Goal: Transaction & Acquisition: Purchase product/service

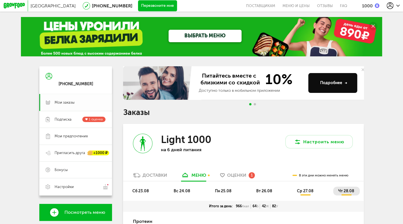
click at [63, 105] on span "Мои заказы" at bounding box center [65, 102] width 20 height 5
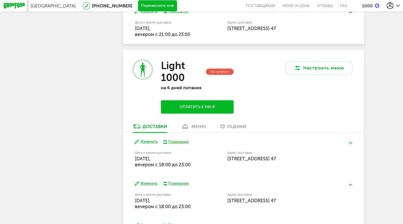
scroll to position [234, 0]
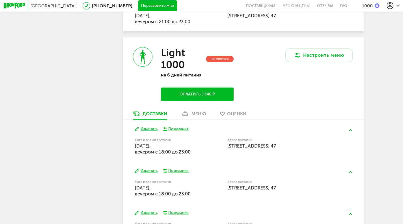
click at [217, 101] on button "Оплатить 5 340 ₽" at bounding box center [197, 93] width 73 height 13
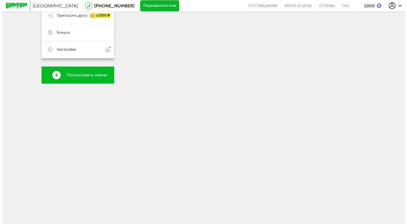
scroll to position [234, 0]
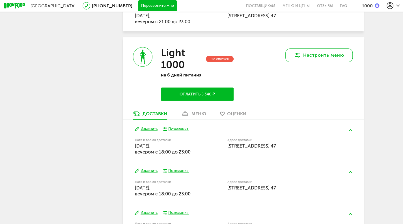
click at [326, 61] on button "Настроить меню" at bounding box center [319, 55] width 67 height 14
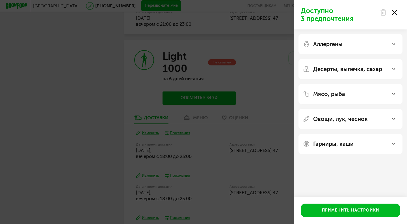
click at [396, 11] on use at bounding box center [395, 12] width 5 height 5
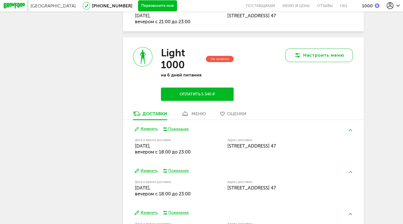
click at [312, 62] on button "Настроить меню" at bounding box center [319, 55] width 67 height 14
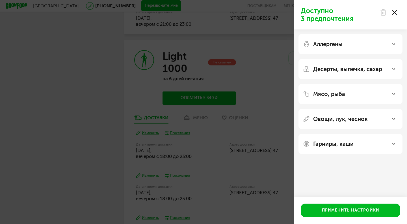
click at [338, 69] on p "Десерты, выпечка, сахар" at bounding box center [348, 69] width 69 height 7
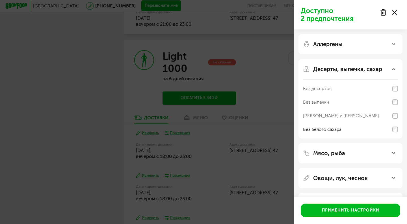
scroll to position [234, 0]
click at [339, 46] on p "Аллергены" at bounding box center [328, 44] width 29 height 7
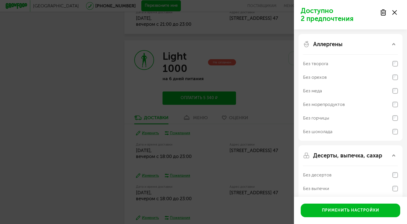
click at [340, 46] on p "Аллергены" at bounding box center [328, 44] width 29 height 7
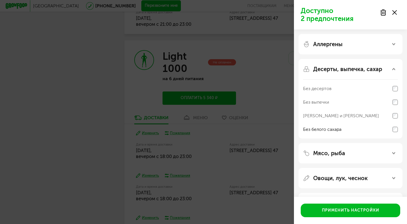
click at [348, 211] on button "Применить настройки" at bounding box center [351, 210] width 100 height 14
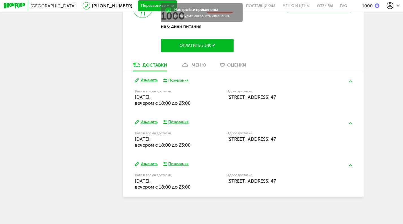
scroll to position [238, 0]
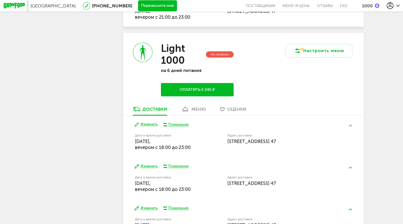
click at [206, 93] on button "Оплатить 5 340 ₽" at bounding box center [197, 89] width 73 height 13
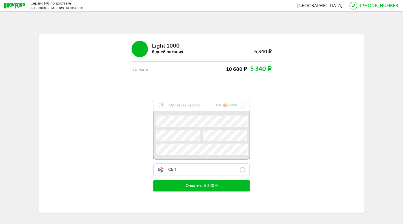
click at [167, 171] on span "СБП" at bounding box center [167, 169] width 18 height 6
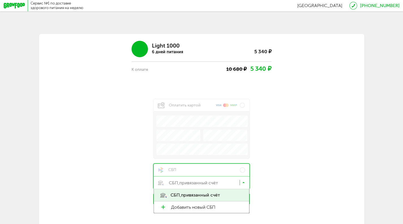
click at [245, 184] on icon at bounding box center [244, 184] width 3 height 6
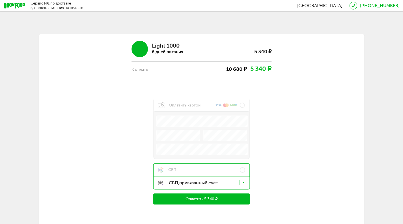
click at [245, 184] on icon at bounding box center [244, 184] width 3 height 6
click at [209, 202] on button "Оплатить 5 340 ₽" at bounding box center [201, 198] width 96 height 11
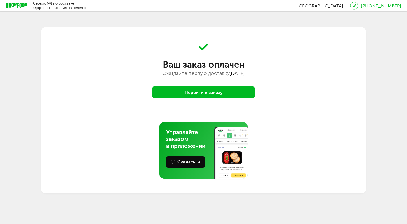
click at [209, 93] on button "Перейти к заказу" at bounding box center [203, 92] width 103 height 12
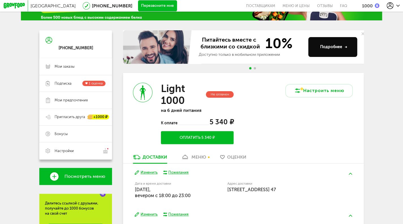
scroll to position [35, 0]
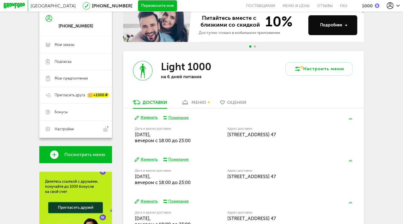
scroll to position [57, 0]
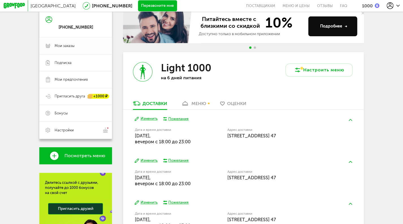
click at [64, 50] on link "Мои заказы" at bounding box center [75, 45] width 73 height 17
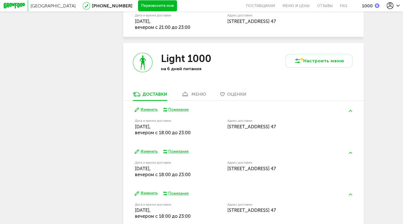
scroll to position [231, 0]
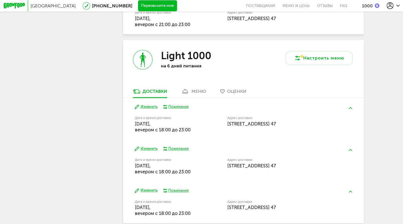
click at [202, 94] on div "меню" at bounding box center [199, 91] width 15 height 5
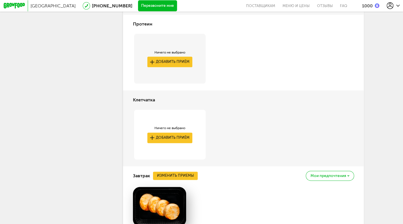
scroll to position [280, 0]
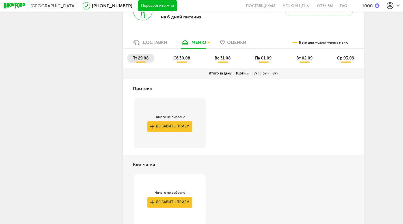
click at [178, 61] on span "сб 30.08" at bounding box center [181, 58] width 17 height 5
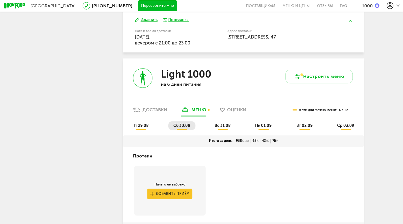
scroll to position [183, 0]
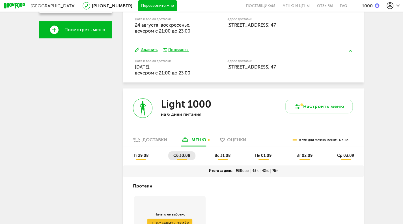
click at [226, 158] on span "вс 31.08" at bounding box center [223, 155] width 16 height 5
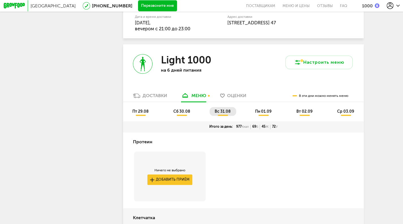
scroll to position [218, 0]
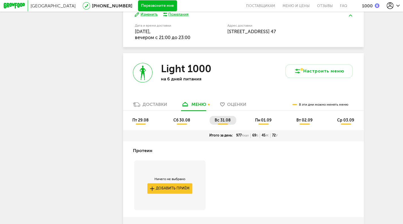
click at [272, 123] on span "пн 01.09" at bounding box center [263, 120] width 16 height 5
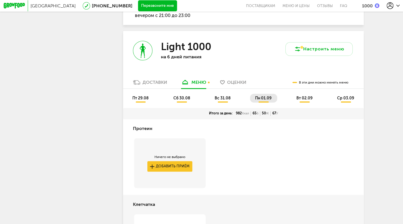
scroll to position [243, 0]
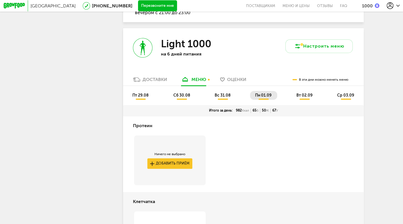
click at [302, 98] on span "вт 02.09" at bounding box center [304, 95] width 16 height 5
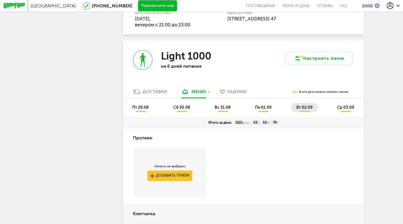
scroll to position [247, 0]
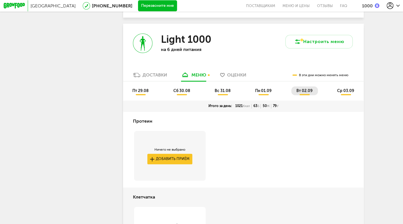
click at [346, 92] on span "ср 03.09" at bounding box center [345, 90] width 17 height 5
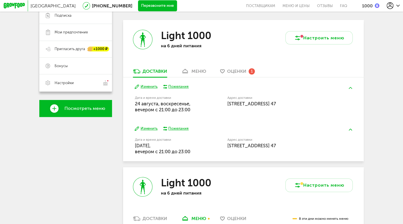
scroll to position [112, 0]
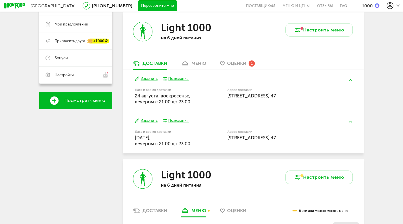
click at [204, 65] on div "меню" at bounding box center [199, 63] width 15 height 5
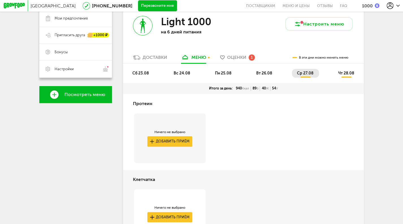
scroll to position [111, 0]
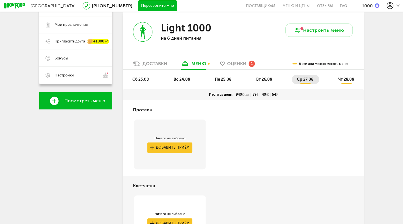
click at [344, 80] on span "чт 28.08" at bounding box center [346, 79] width 16 height 5
click at [141, 81] on span "сб 23.08" at bounding box center [140, 79] width 16 height 5
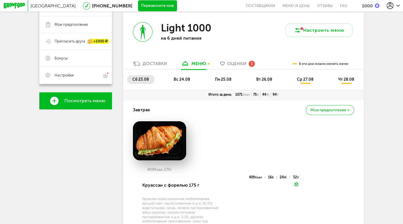
click at [219, 82] on span "пн 25.08" at bounding box center [223, 79] width 16 height 5
click at [174, 82] on span "вс 24.08" at bounding box center [182, 79] width 16 height 5
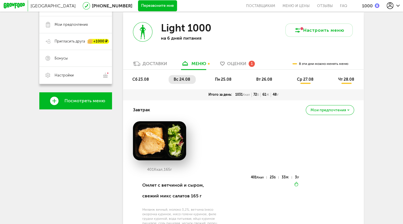
click at [258, 80] on span "вт 26.08" at bounding box center [264, 79] width 16 height 5
click at [346, 82] on span "чт 28.08" at bounding box center [346, 79] width 16 height 5
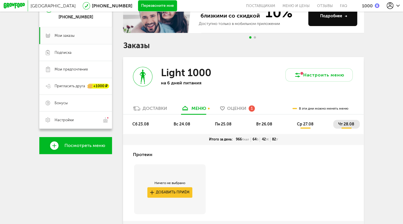
scroll to position [0, 0]
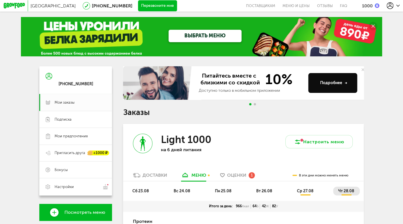
click at [369, 6] on div "1000" at bounding box center [367, 5] width 11 height 5
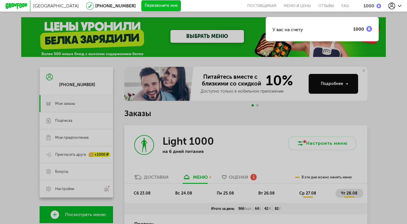
click at [394, 23] on div "У вас на счету 1000" at bounding box center [203, 112] width 407 height 224
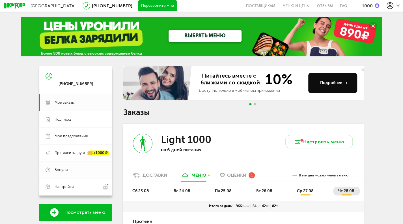
click at [74, 172] on span "Бонусы" at bounding box center [80, 169] width 51 height 5
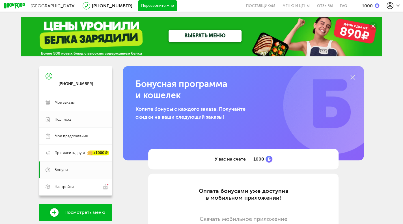
click at [69, 120] on span "Подписка" at bounding box center [63, 119] width 17 height 5
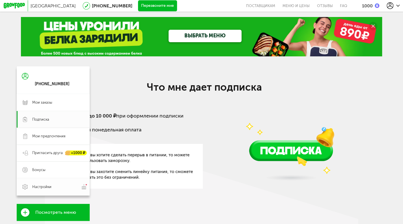
click at [23, 184] on link "Настройки" at bounding box center [53, 186] width 73 height 17
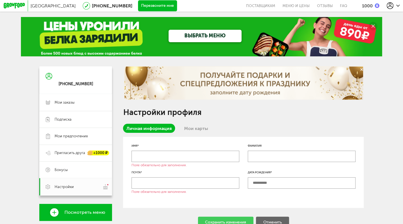
scroll to position [57, 0]
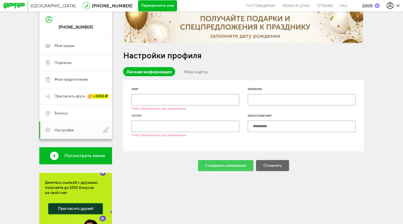
click at [201, 98] on input "text" at bounding box center [186, 99] width 108 height 11
type input "*********"
click at [190, 131] on input "text" at bounding box center [186, 126] width 108 height 11
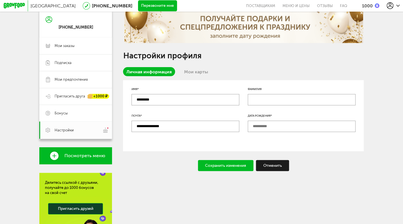
type input "**********"
click at [255, 130] on input "text" at bounding box center [302, 126] width 108 height 11
type input "**********"
click at [234, 170] on div "Сохранить изменения" at bounding box center [225, 165] width 55 height 11
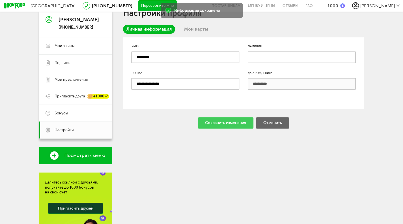
click at [197, 28] on link "Мои карты" at bounding box center [196, 29] width 31 height 9
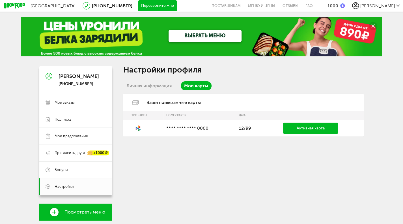
click at [70, 31] on div "ВЫБРАТЬ МЕНЮ" at bounding box center [201, 36] width 361 height 39
click at [215, 40] on link "ВЫБРАТЬ МЕНЮ" at bounding box center [205, 36] width 73 height 13
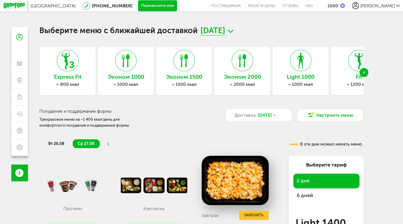
click at [114, 83] on div "≈ 1000 ккал" at bounding box center [126, 83] width 56 height 5
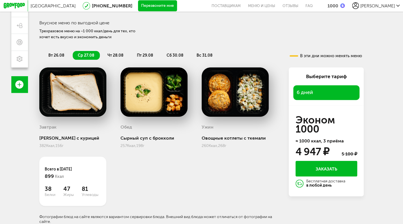
scroll to position [91, 0]
click at [114, 55] on span "чт 28.08" at bounding box center [116, 55] width 16 height 5
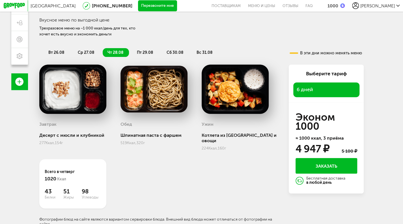
click at [149, 52] on span "пт 29.08" at bounding box center [145, 52] width 16 height 5
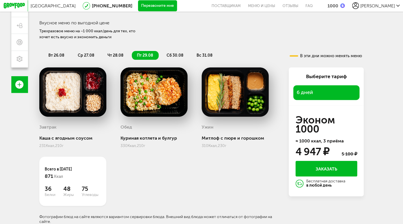
click at [179, 53] on span "сб 30.08" at bounding box center [175, 55] width 17 height 5
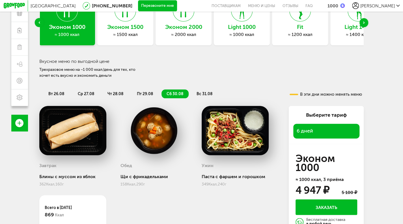
scroll to position [23, 0]
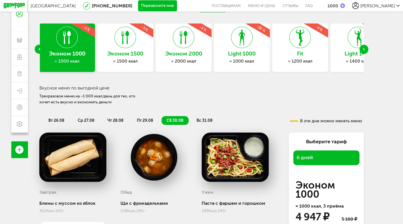
click at [36, 49] on div "Previous slide" at bounding box center [39, 49] width 9 height 9
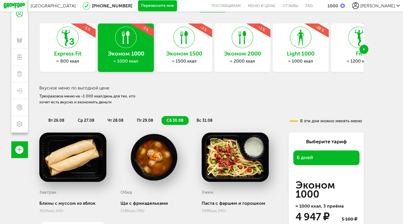
click at [67, 51] on div "Express Fit ≈ 800 ккал -5 %" at bounding box center [68, 47] width 56 height 48
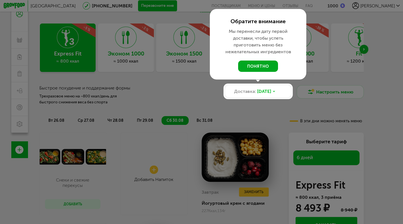
click at [260, 68] on button "понятно" at bounding box center [258, 66] width 40 height 11
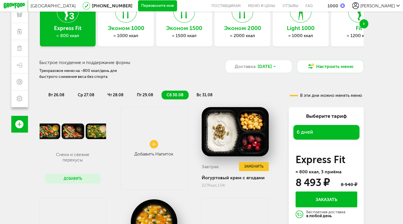
scroll to position [24, 0]
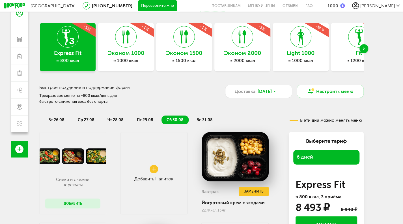
click at [206, 122] on span "вс 31.08" at bounding box center [205, 119] width 16 height 5
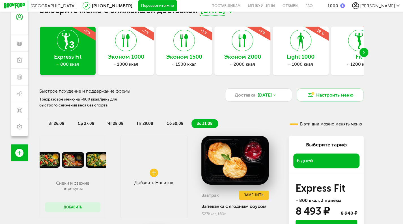
scroll to position [10, 0]
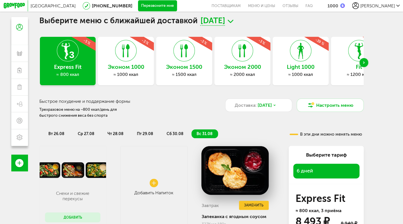
click at [306, 69] on h3 "Light 1000" at bounding box center [301, 67] width 56 height 6
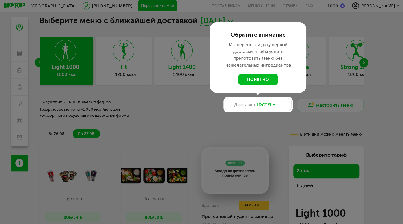
click at [35, 63] on div at bounding box center [201, 112] width 403 height 224
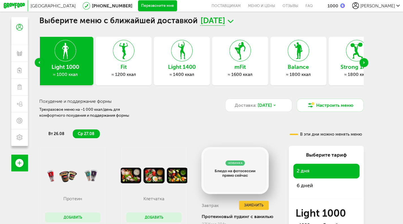
click at [38, 63] on use "Previous slide" at bounding box center [38, 62] width 1 height 2
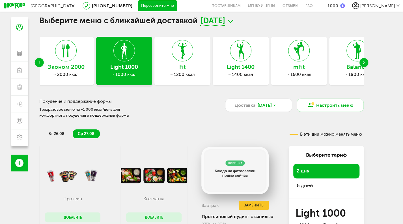
click at [38, 63] on use "Previous slide" at bounding box center [38, 62] width 1 height 2
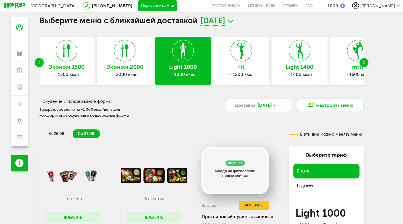
click at [38, 63] on use "Previous slide" at bounding box center [38, 62] width 1 height 2
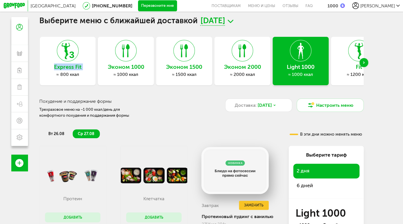
click at [39, 63] on div "Express Fit ≈ 800 ккал Эконом 1000 ≈ 1000 ккал Эконом 1500 ≈ 1500 ккал Эконом 2…" at bounding box center [201, 62] width 325 height 51
click at [351, 67] on h3 "Fit" at bounding box center [359, 67] width 56 height 6
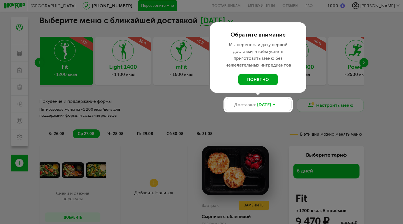
click at [261, 78] on button "понятно" at bounding box center [258, 79] width 40 height 11
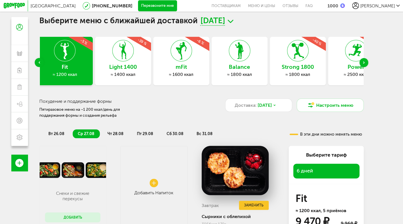
click at [368, 63] on div "Next slide" at bounding box center [364, 62] width 9 height 9
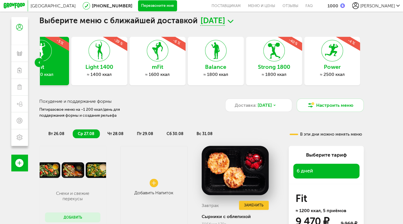
click at [354, 65] on h3 "Power" at bounding box center [332, 67] width 56 height 6
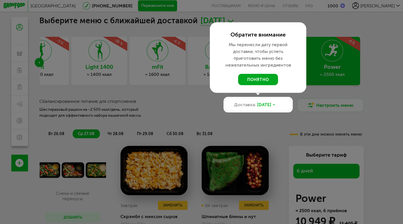
click at [263, 78] on button "понятно" at bounding box center [258, 79] width 40 height 11
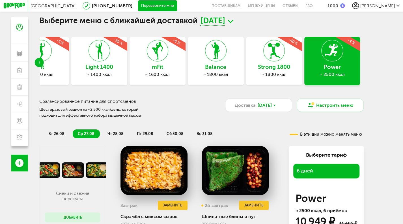
click at [38, 63] on icon "Previous slide" at bounding box center [38, 62] width 1 height 2
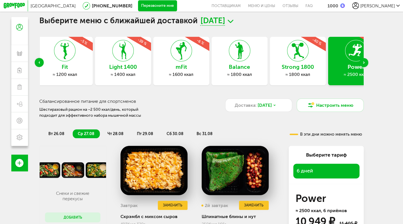
click at [38, 63] on icon "Previous slide" at bounding box center [38, 62] width 1 height 2
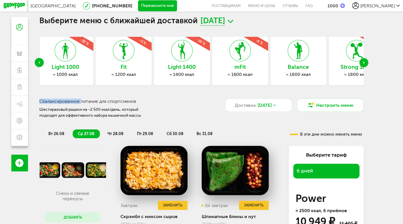
click at [38, 63] on icon "Previous slide" at bounding box center [38, 62] width 1 height 2
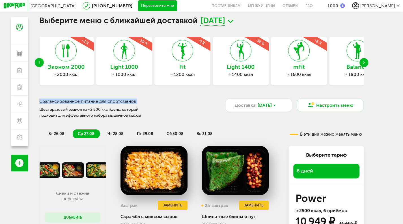
click at [38, 63] on icon "Previous slide" at bounding box center [38, 62] width 1 height 2
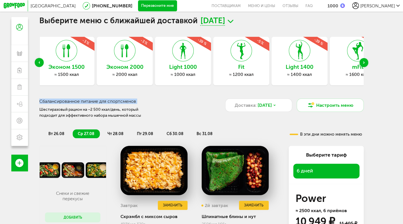
click at [38, 63] on icon "Previous slide" at bounding box center [38, 62] width 1 height 2
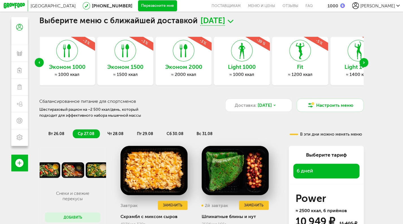
click at [38, 63] on icon "Previous slide" at bounding box center [38, 62] width 1 height 2
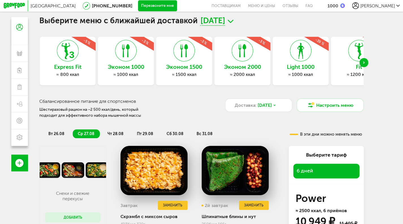
click at [37, 63] on div "Выберите меню с ближайшей доставкой 26 августа, вт Express Fit ≈ 800 ккал -5 % …" at bounding box center [202, 129] width 336 height 224
click at [302, 71] on div "Light 1000 ≈ 1000 ккал -39 %" at bounding box center [301, 61] width 56 height 48
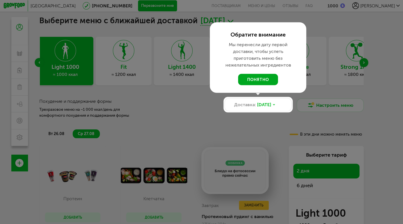
click at [251, 82] on button "понятно" at bounding box center [258, 79] width 40 height 11
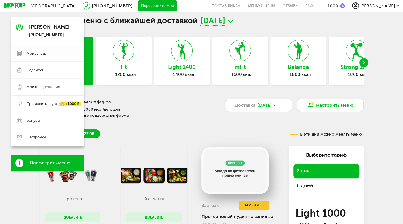
click at [28, 55] on span "Мои заказы" at bounding box center [37, 53] width 20 height 5
